Goal: Download file/media

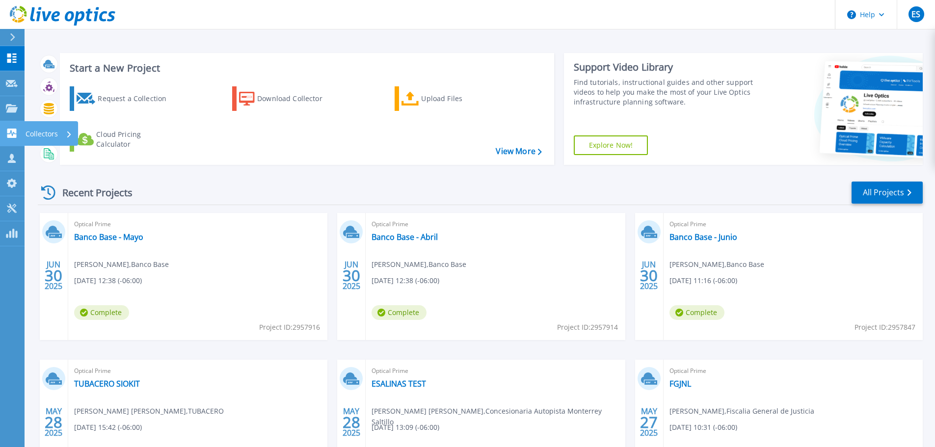
click at [12, 131] on icon at bounding box center [11, 133] width 9 height 9
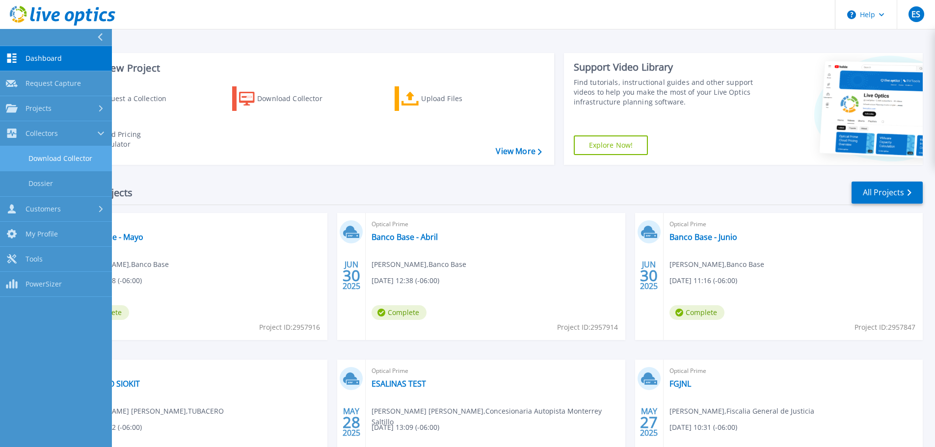
click at [57, 158] on link "Download Collector" at bounding box center [56, 158] width 112 height 25
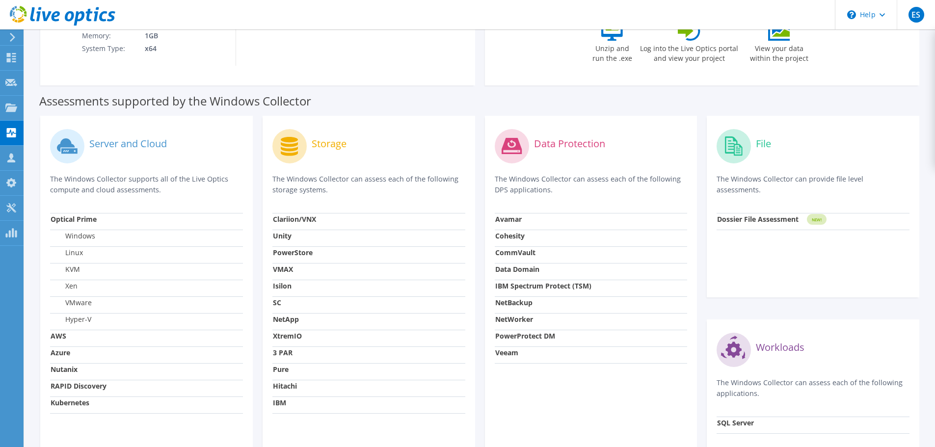
scroll to position [245, 0]
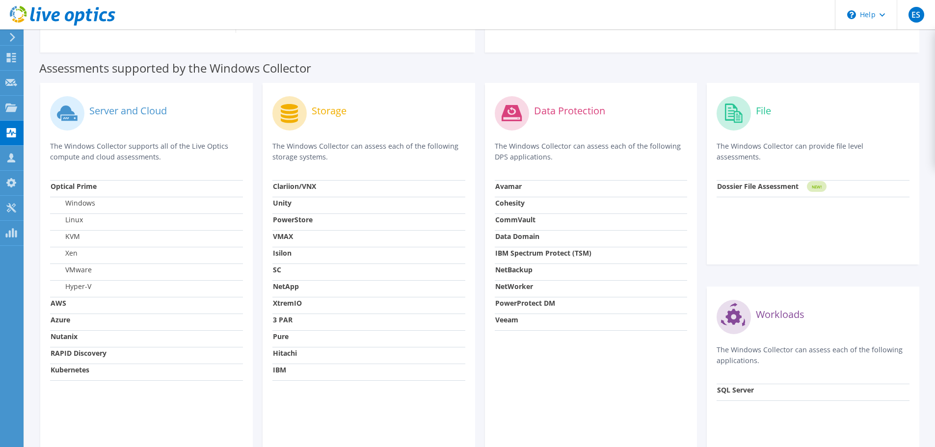
click at [66, 337] on strong "Nutanix" at bounding box center [64, 336] width 27 height 9
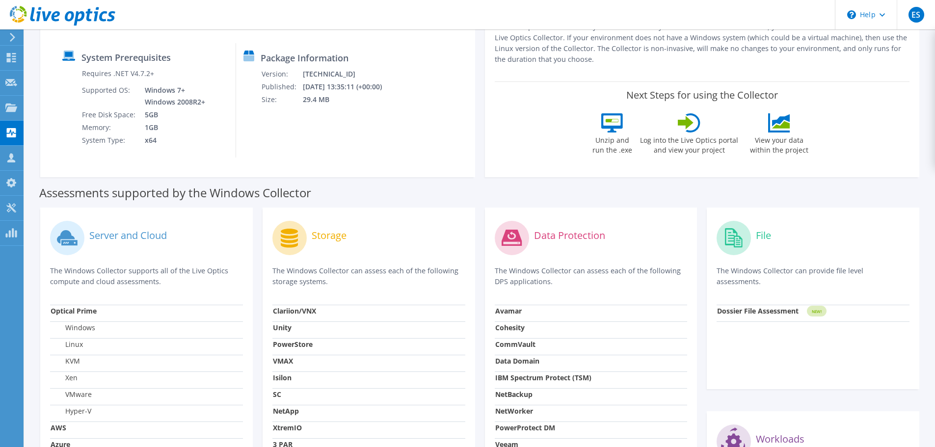
scroll to position [0, 0]
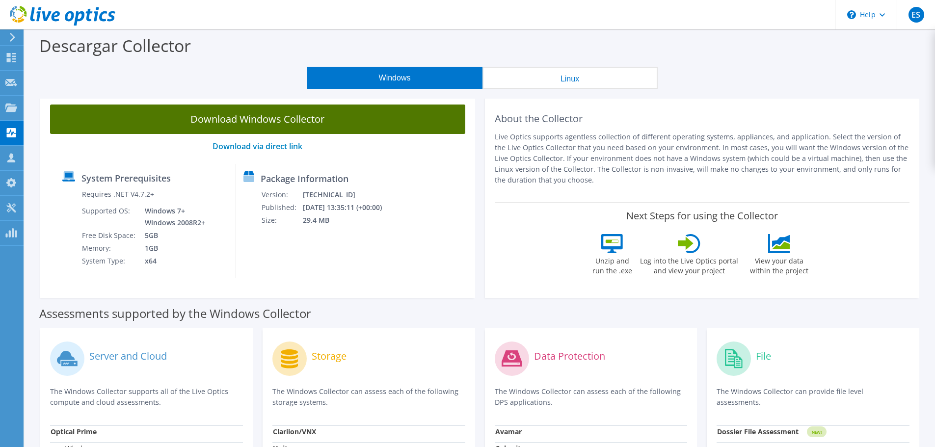
click at [319, 122] on link "Download Windows Collector" at bounding box center [257, 119] width 415 height 29
